Goal: Navigation & Orientation: Find specific page/section

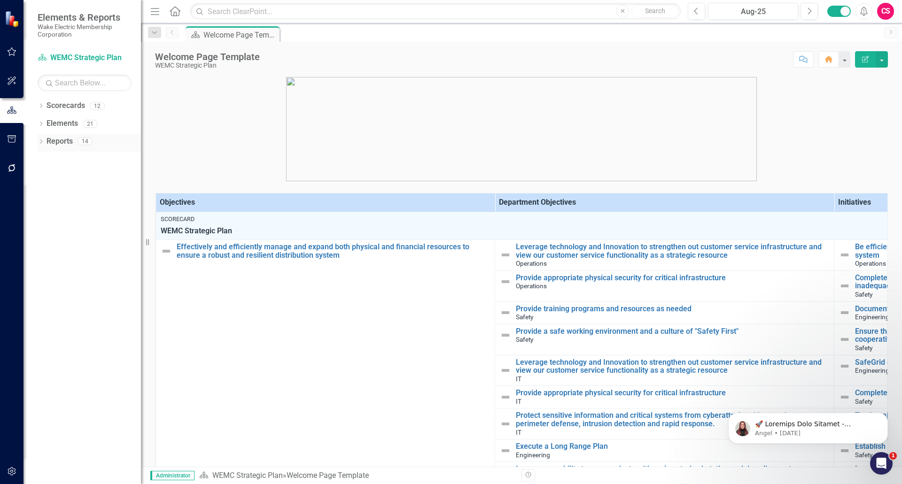
click at [62, 138] on link "Reports" at bounding box center [60, 141] width 26 height 11
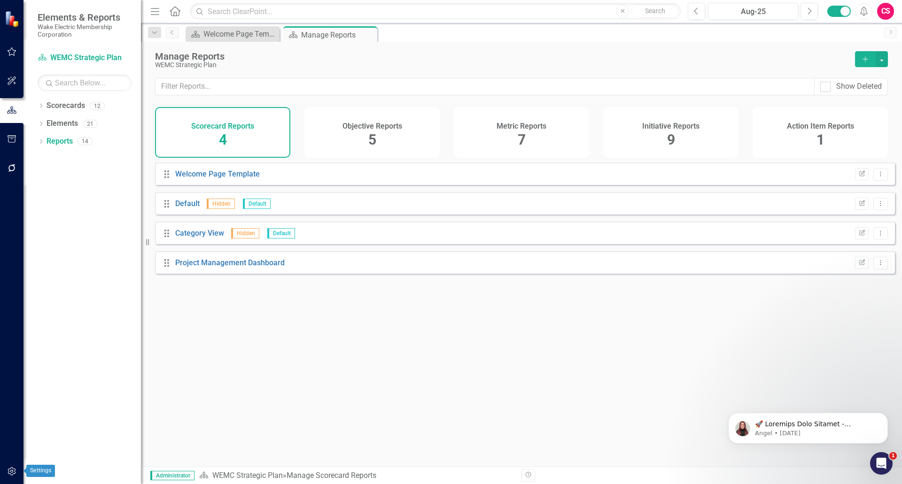
click at [6, 473] on button "button" at bounding box center [11, 472] width 21 height 20
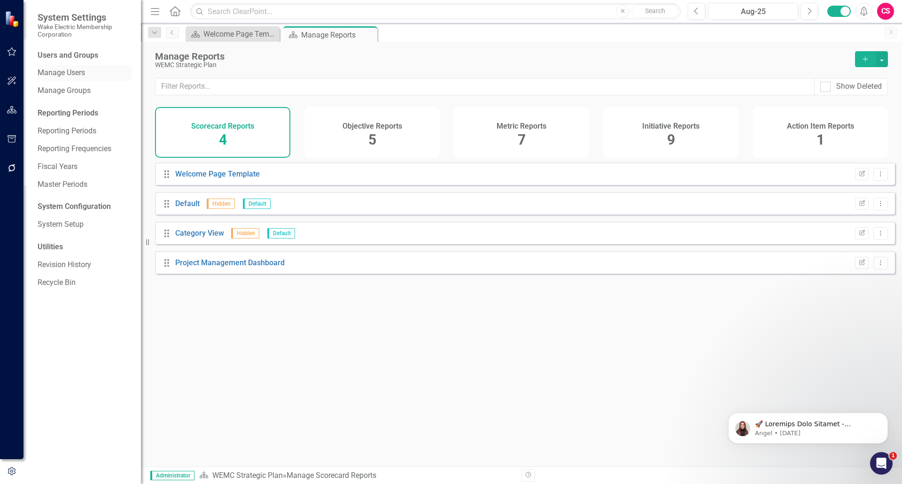
click at [73, 73] on link "Manage Users" at bounding box center [85, 73] width 94 height 11
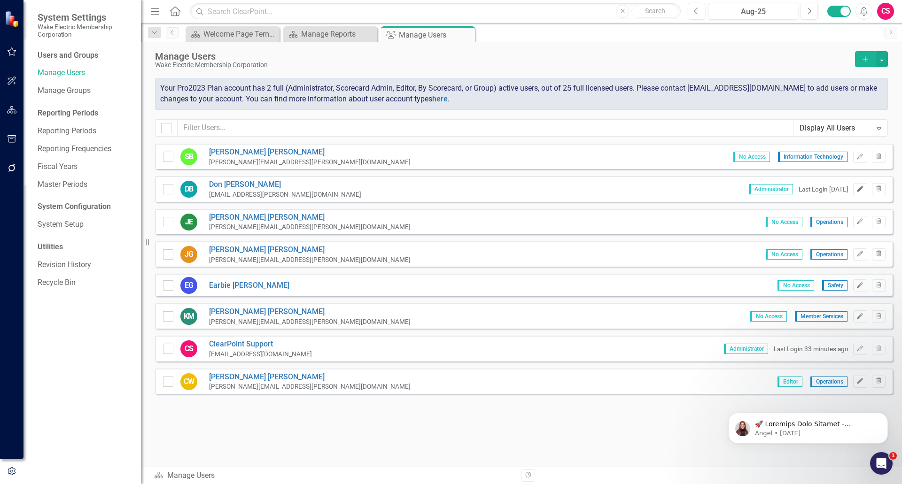
click at [856, 190] on button "Edit" at bounding box center [860, 189] width 14 height 12
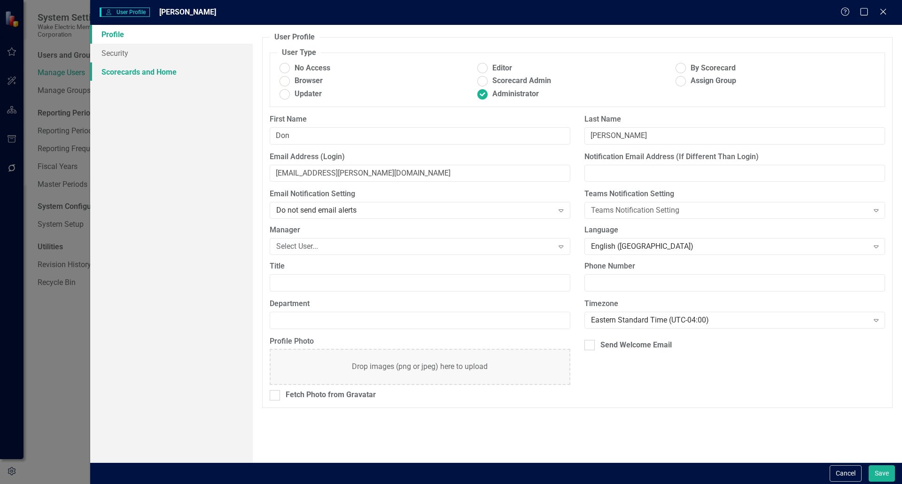
click at [158, 75] on link "Scorecards and Home" at bounding box center [171, 71] width 163 height 19
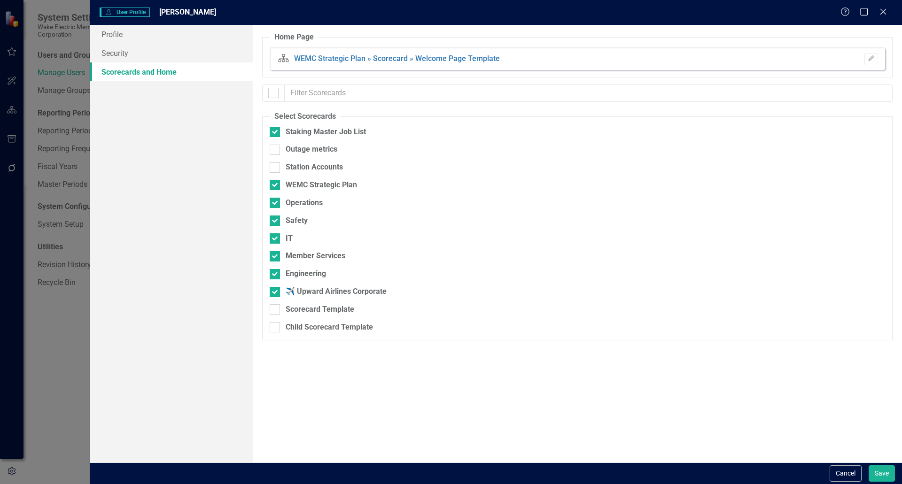
checkbox input "false"
click at [132, 41] on link "Profile" at bounding box center [171, 34] width 163 height 19
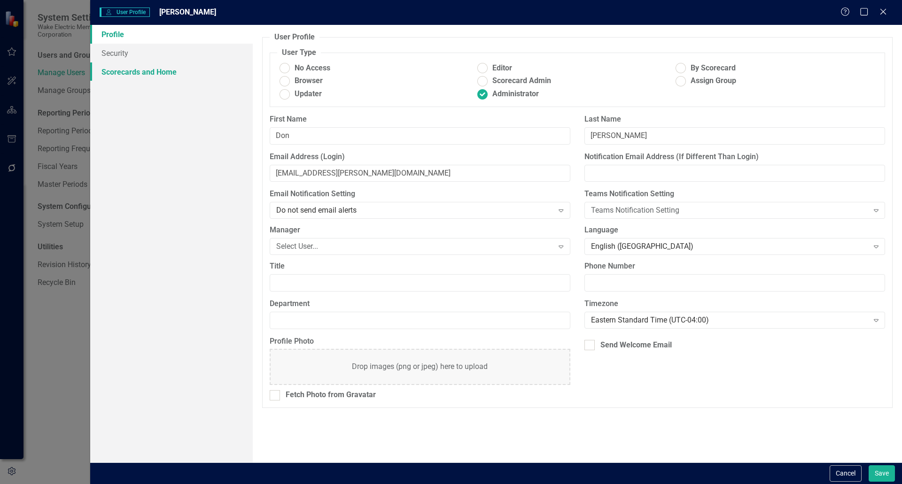
click at [126, 70] on link "Scorecards and Home" at bounding box center [171, 71] width 163 height 19
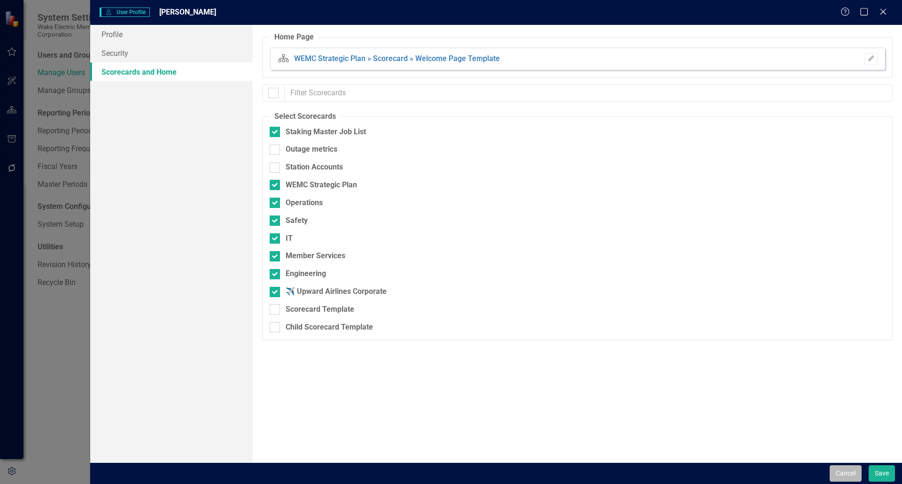
click at [838, 471] on button "Cancel" at bounding box center [846, 473] width 32 height 16
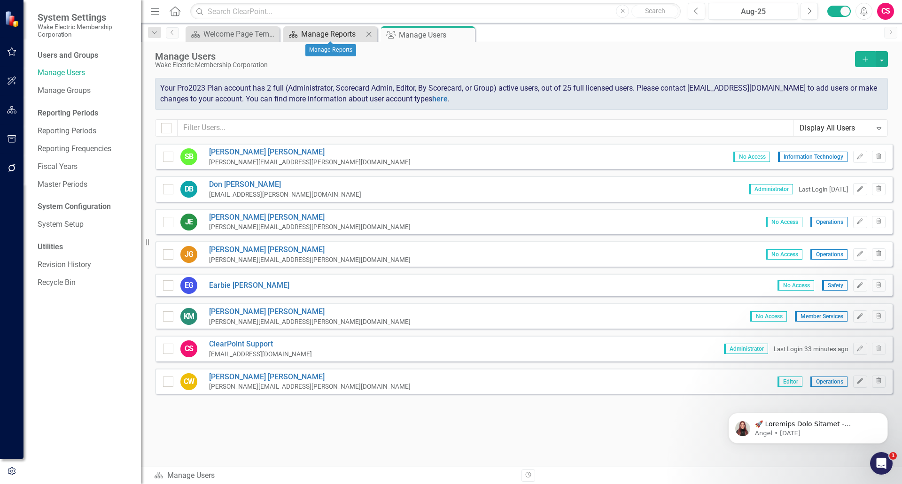
click at [302, 33] on div "Manage Reports" at bounding box center [332, 34] width 62 height 12
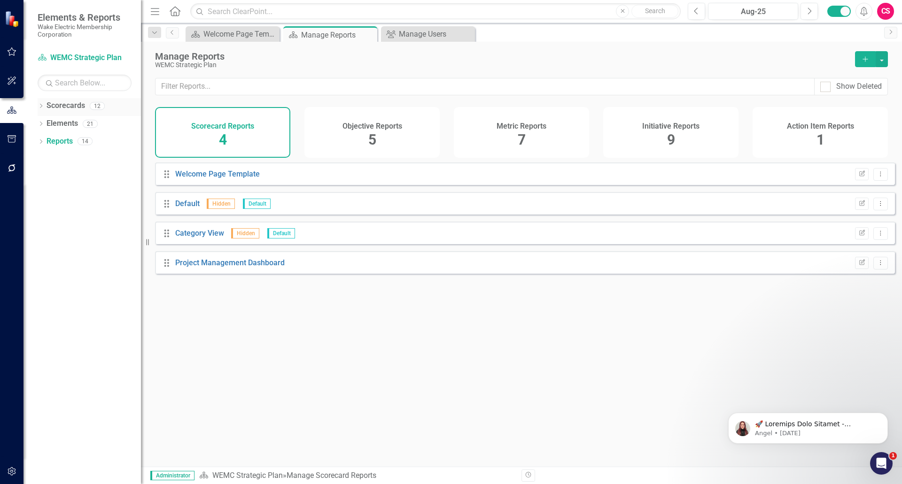
click at [41, 104] on icon "Dropdown" at bounding box center [41, 106] width 7 height 5
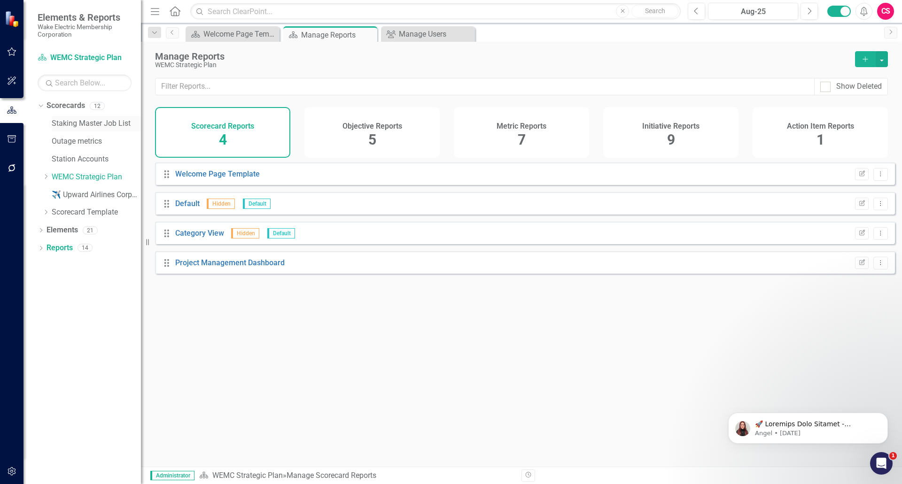
click at [66, 123] on link "Staking Master Job List" at bounding box center [96, 123] width 89 height 11
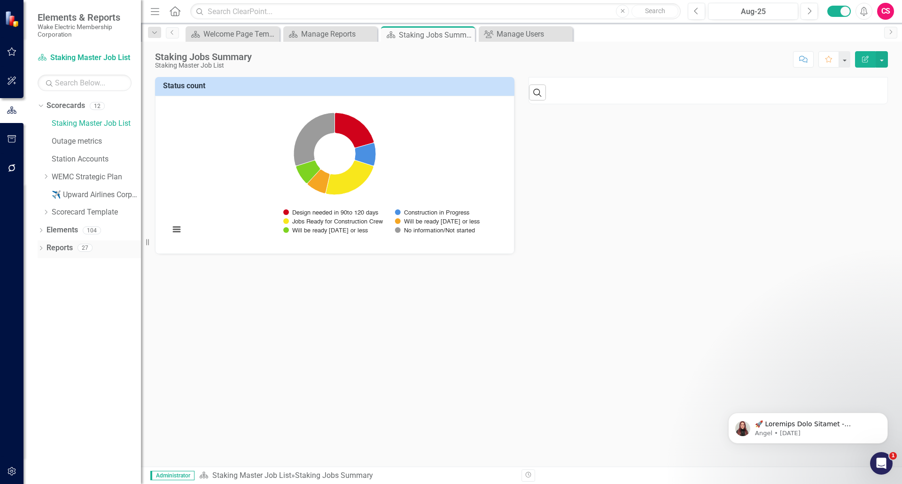
click at [40, 247] on icon "Dropdown" at bounding box center [41, 249] width 7 height 5
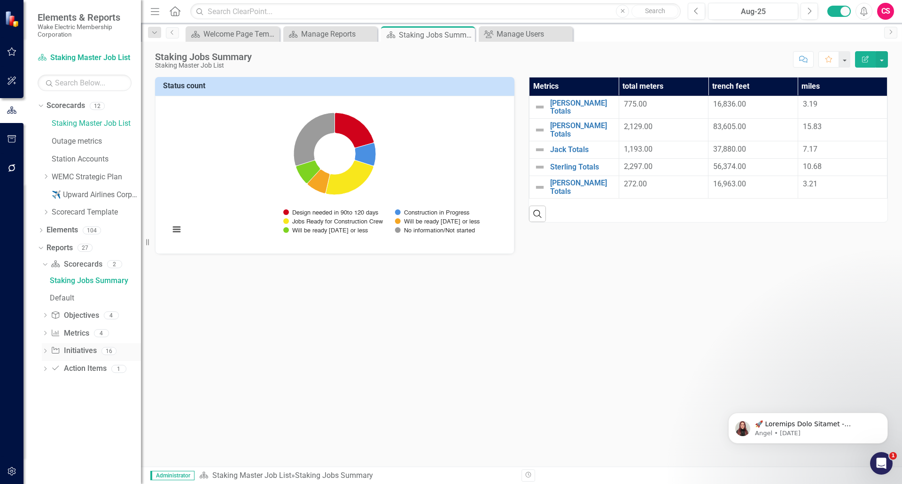
click at [83, 353] on link "Initiative Initiatives" at bounding box center [74, 351] width 46 height 11
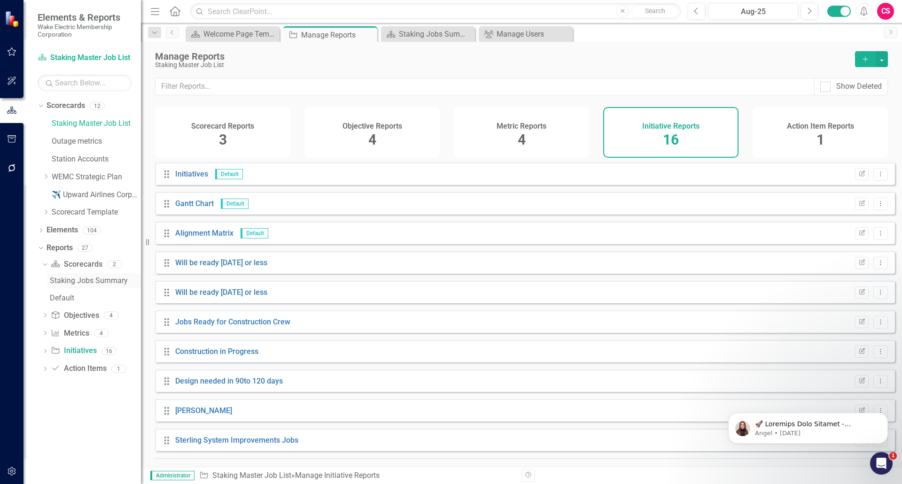
click at [89, 283] on div "Staking Jobs Summary" at bounding box center [95, 281] width 91 height 8
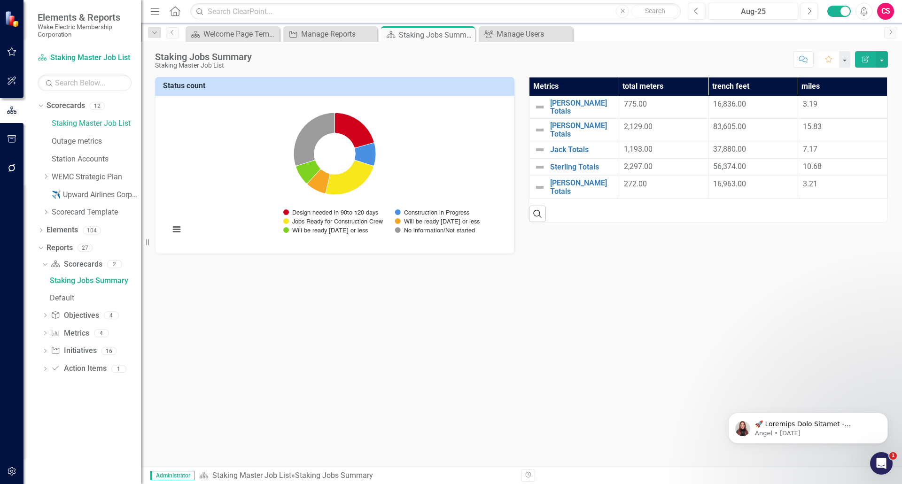
click at [826, 61] on icon "Favorite" at bounding box center [828, 59] width 8 height 7
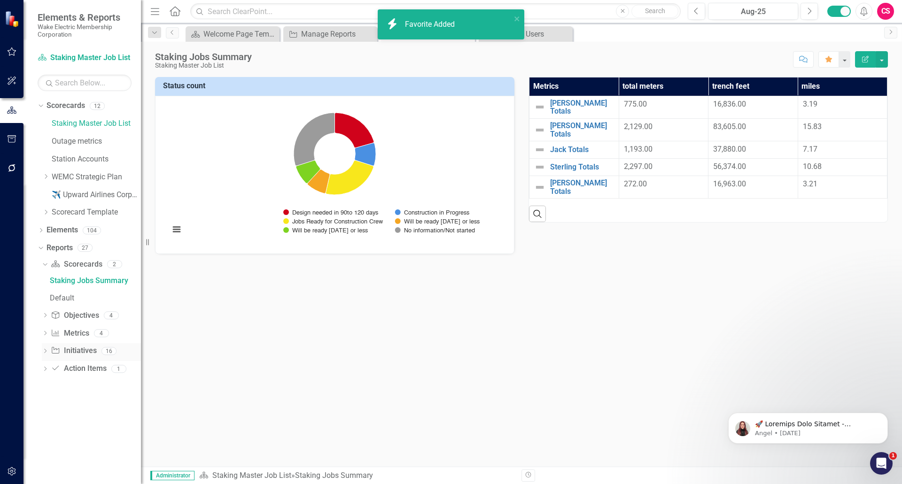
click at [80, 350] on link "Initiative Initiatives" at bounding box center [74, 351] width 46 height 11
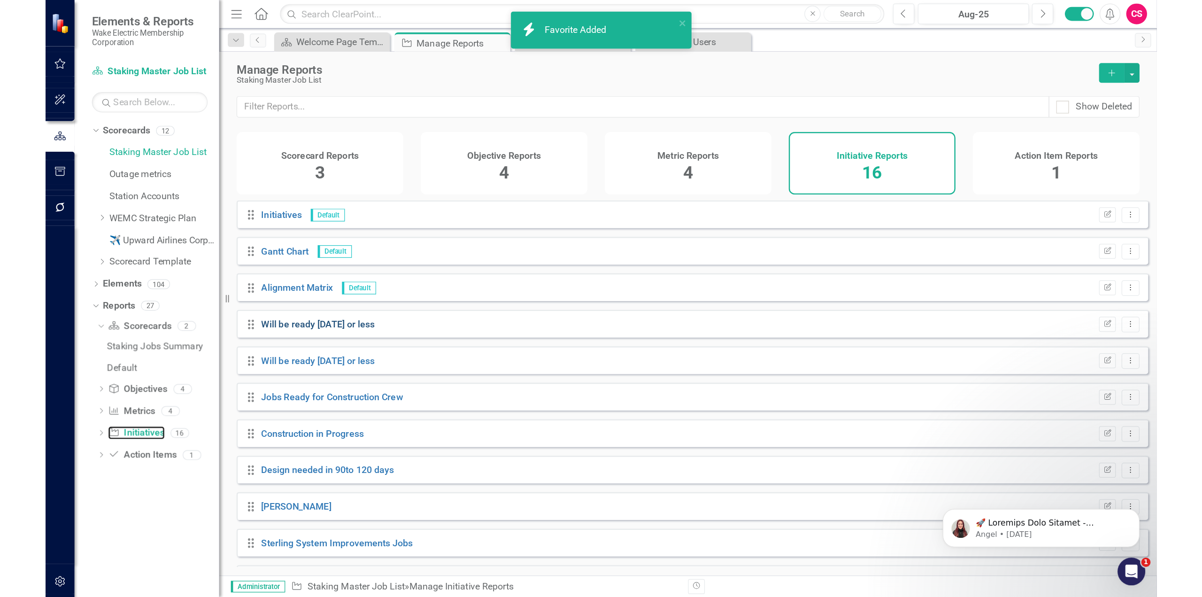
scroll to position [176, 0]
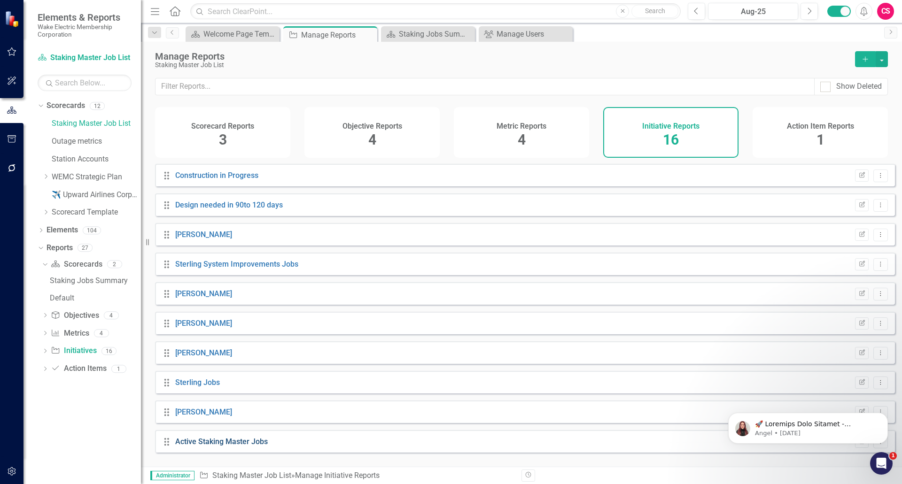
click at [232, 446] on link "Active Staking Master Jobs" at bounding box center [221, 441] width 93 height 9
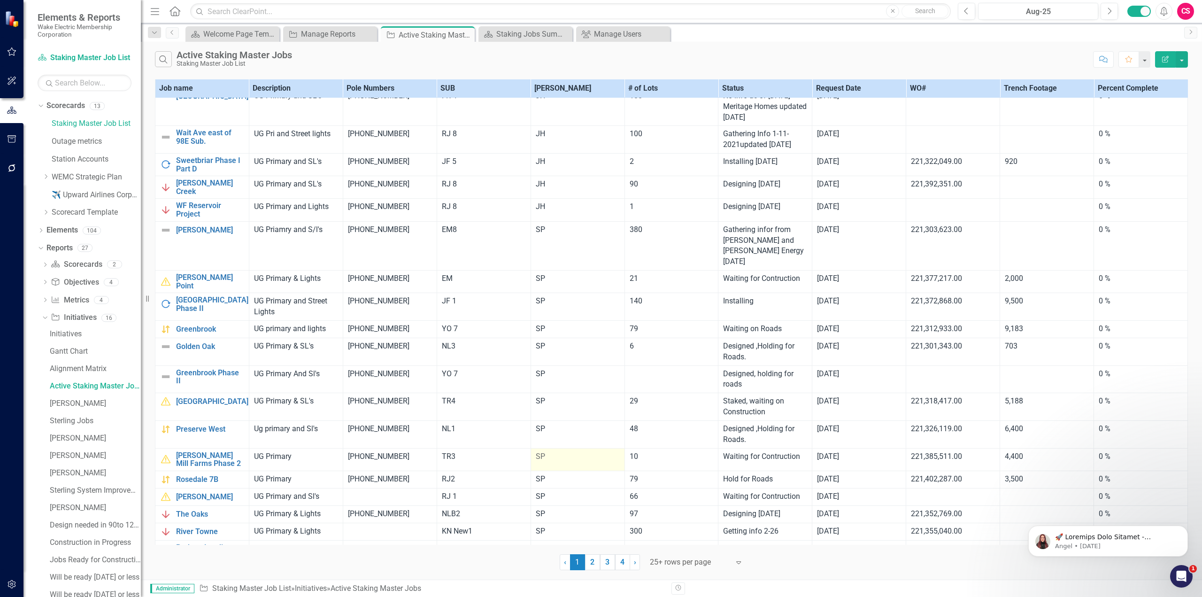
scroll to position [156, 0]
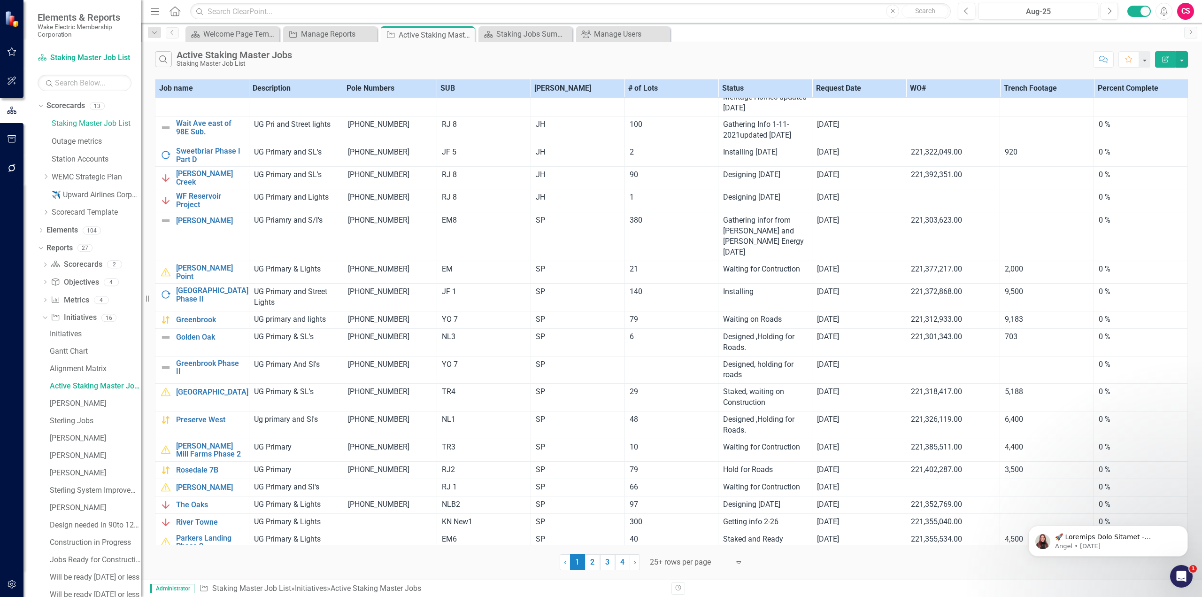
drag, startPoint x: 702, startPoint y: 565, endPoint x: 685, endPoint y: 578, distance: 21.4
click at [702, 565] on div at bounding box center [690, 562] width 80 height 13
click at [679, 517] on div "50+ rows per page" at bounding box center [698, 515] width 88 height 11
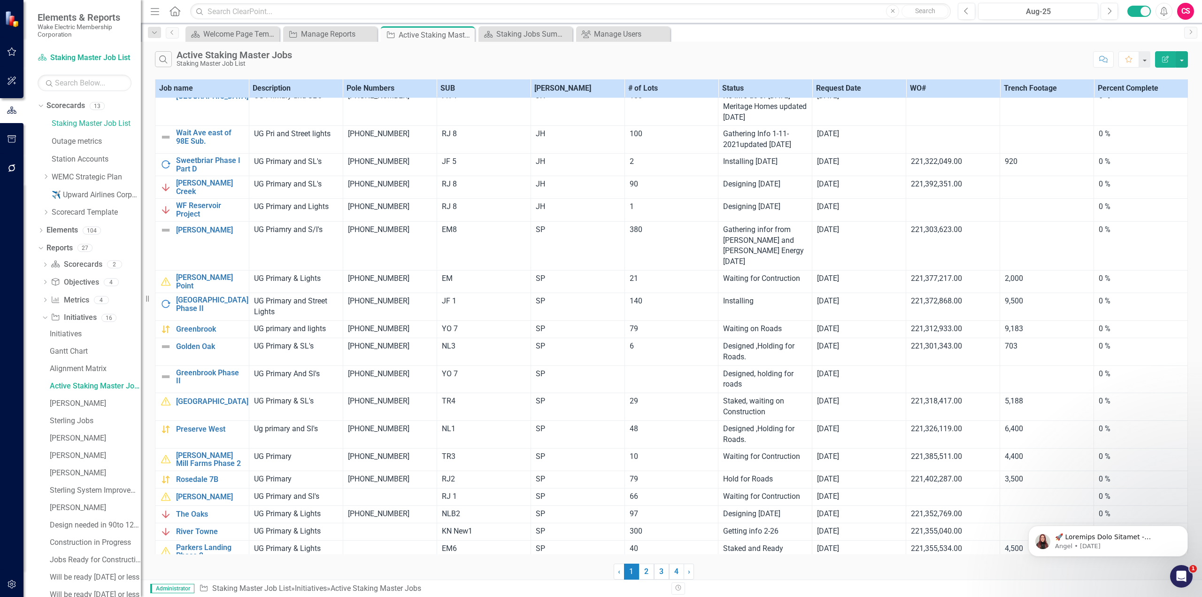
click at [836, 559] on div "‹ Previous 1 (current) 2 3 4 › Next" at bounding box center [671, 568] width 1033 height 23
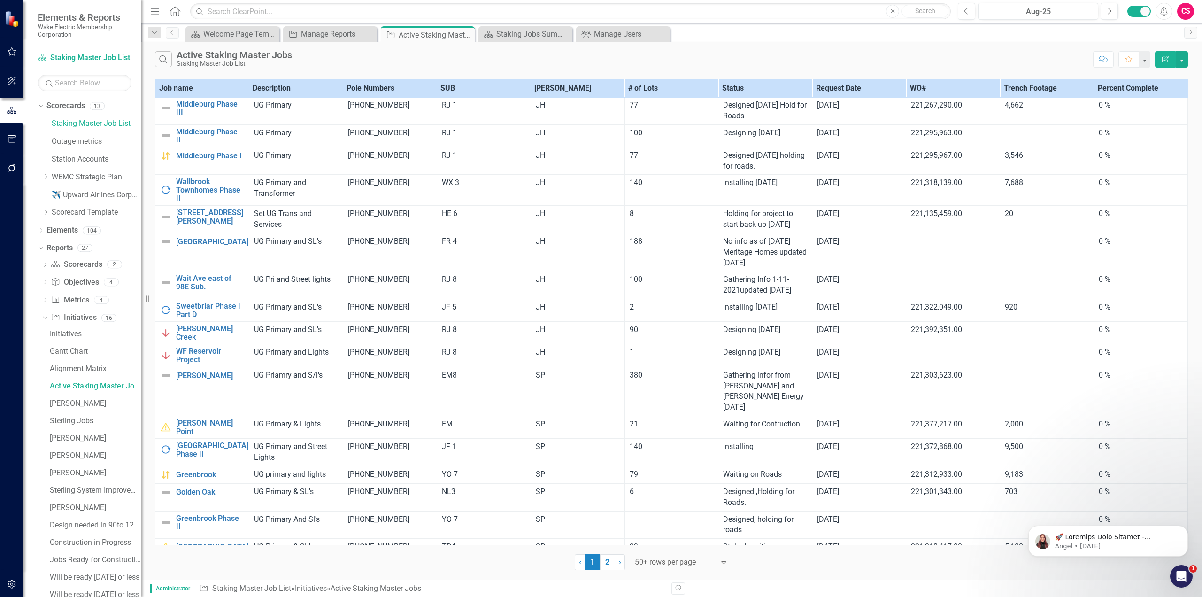
scroll to position [0, 0]
